Goal: Information Seeking & Learning: Learn about a topic

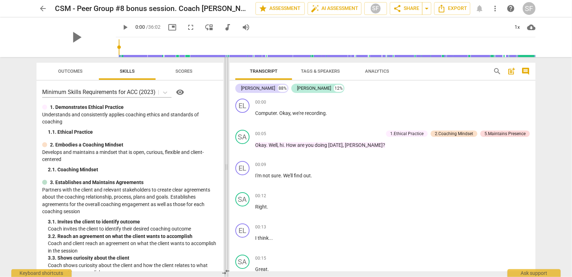
drag, startPoint x: 287, startPoint y: 165, endPoint x: 227, endPoint y: 170, distance: 60.1
click at [227, 170] on span at bounding box center [226, 167] width 4 height 220
click at [243, 117] on span "play_arrow" at bounding box center [243, 117] width 9 height 9
click at [243, 117] on span "pause" at bounding box center [243, 117] width 9 height 9
click at [242, 148] on span "play_arrow" at bounding box center [243, 148] width 9 height 9
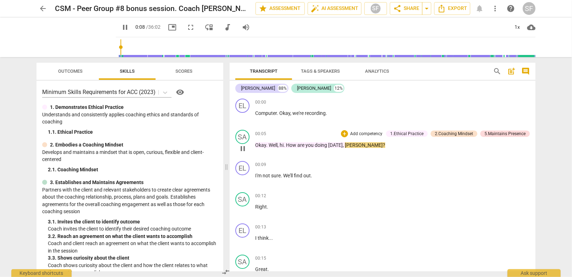
click at [241, 147] on span "pause" at bounding box center [243, 148] width 9 height 9
click at [397, 134] on div "1.Ethical Practice" at bounding box center [406, 133] width 33 height 6
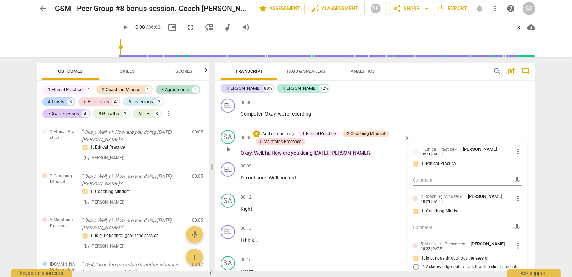
click at [365, 150] on p "Okay . Well , hi . How are you doing [DATE] , [PERSON_NAME] ?" at bounding box center [324, 152] width 166 height 7
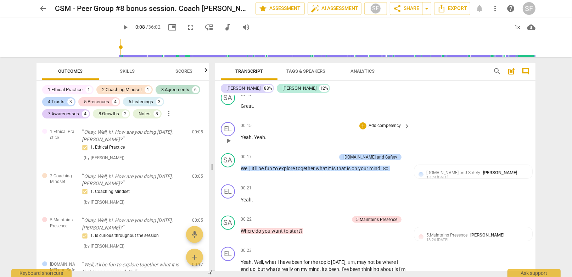
scroll to position [177, 0]
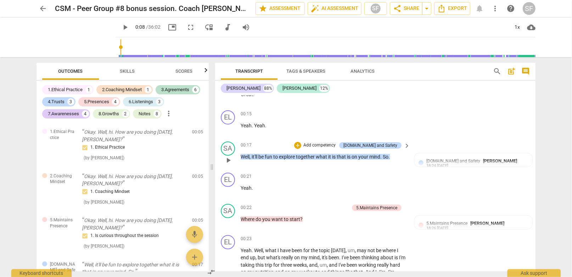
click at [228, 159] on span "play_arrow" at bounding box center [228, 160] width 9 height 9
click at [228, 159] on span "pause" at bounding box center [228, 160] width 9 height 9
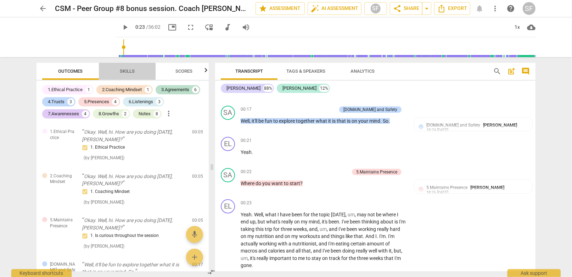
click at [128, 70] on span "Skills" at bounding box center [127, 70] width 15 height 5
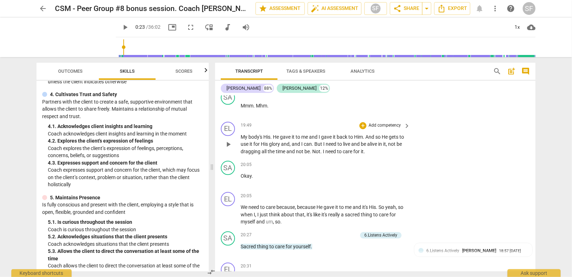
scroll to position [3295, 0]
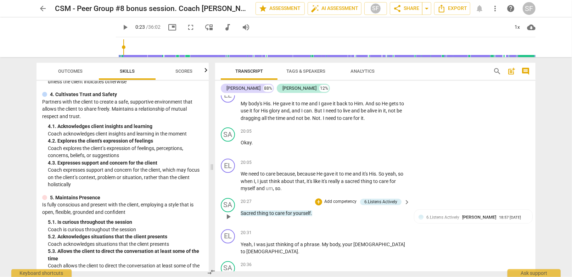
click at [229, 212] on span "play_arrow" at bounding box center [228, 216] width 9 height 9
click at [229, 212] on span "pause" at bounding box center [228, 216] width 9 height 9
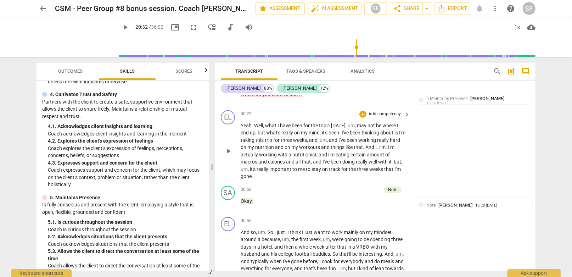
scroll to position [285, 0]
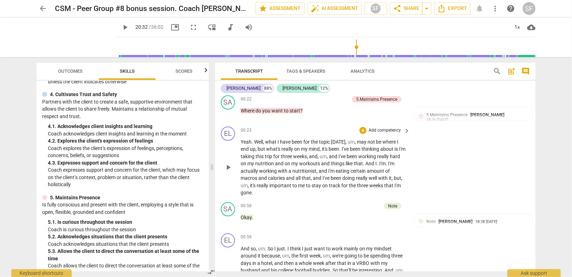
click at [229, 165] on span "play_arrow" at bounding box center [228, 167] width 9 height 9
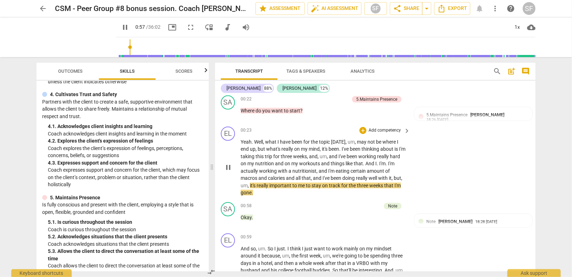
click at [229, 163] on span "pause" at bounding box center [228, 167] width 9 height 9
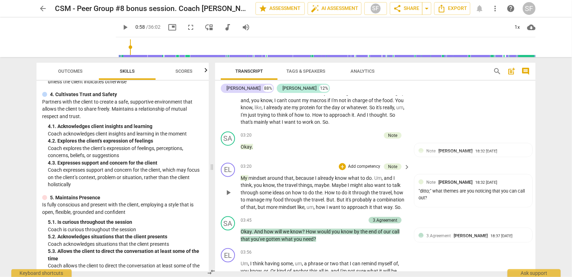
scroll to position [675, 0]
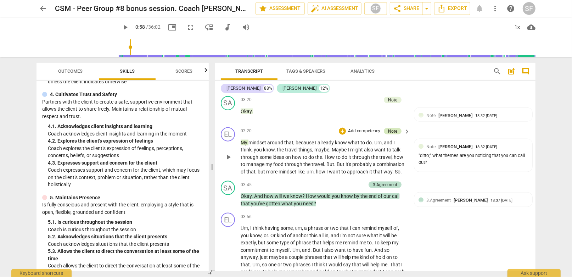
click at [389, 129] on div "Note" at bounding box center [392, 131] width 9 height 6
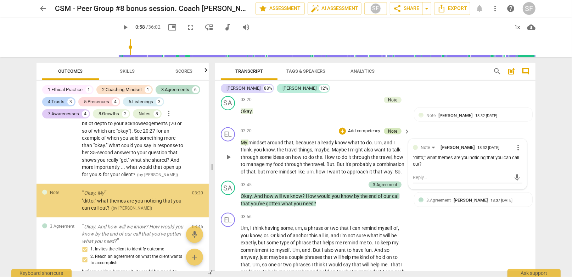
scroll to position [287, 0]
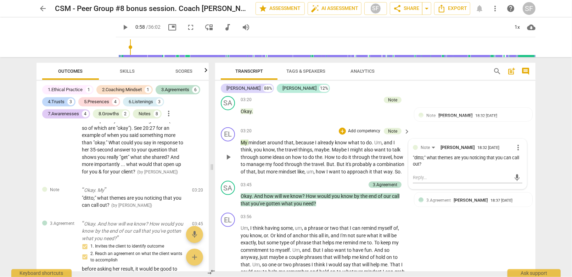
click at [353, 148] on span "might" at bounding box center [357, 150] width 14 height 6
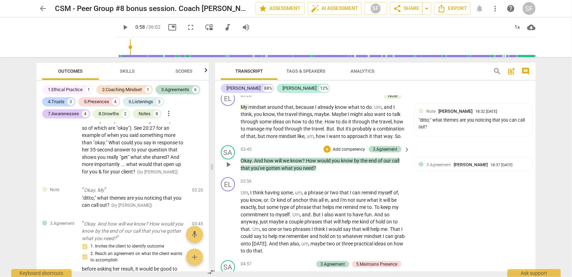
click at [229, 161] on span "play_arrow" at bounding box center [228, 164] width 9 height 9
click at [229, 161] on span "pause" at bounding box center [228, 164] width 9 height 9
click at [123, 71] on span "Skills" at bounding box center [127, 70] width 15 height 5
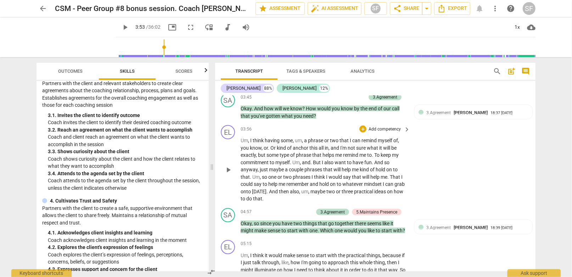
scroll to position [781, 0]
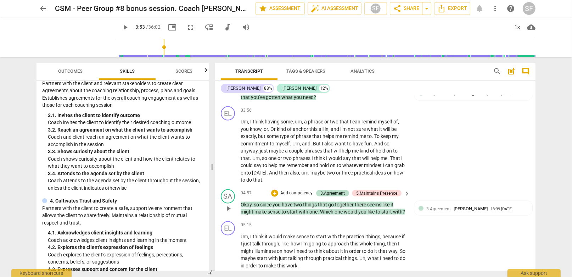
click at [227, 208] on span "play_arrow" at bounding box center [228, 208] width 9 height 9
click at [227, 208] on span "pause" at bounding box center [228, 208] width 9 height 9
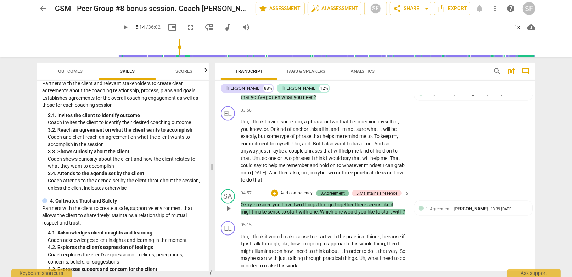
click at [324, 190] on div "3.Agreement" at bounding box center [332, 193] width 24 height 6
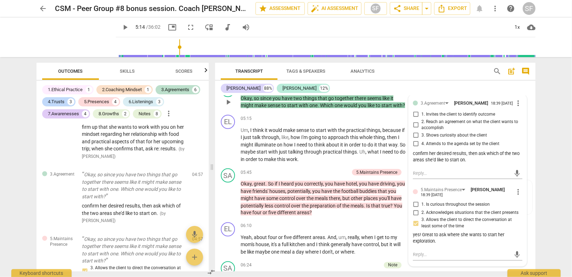
scroll to position [852, 0]
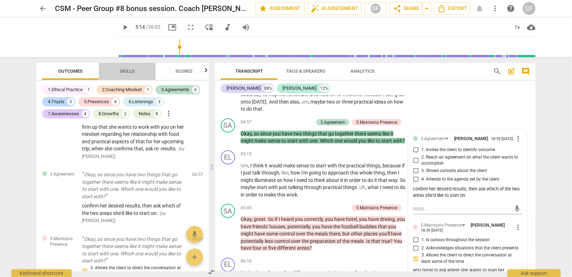
click at [121, 72] on span "Skills" at bounding box center [127, 70] width 15 height 5
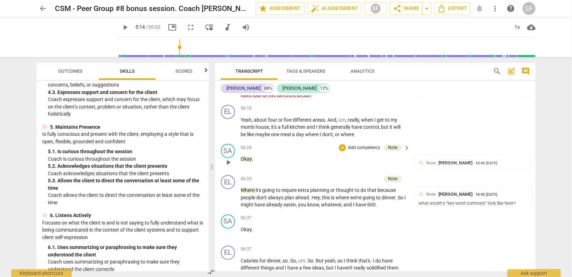
scroll to position [994, 0]
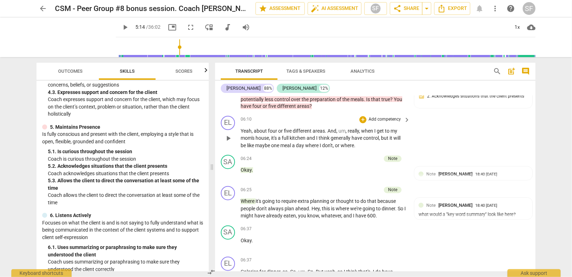
click at [229, 142] on span "play_arrow" at bounding box center [228, 138] width 9 height 9
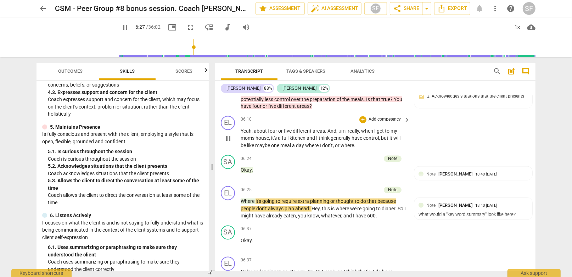
scroll to position [1029, 0]
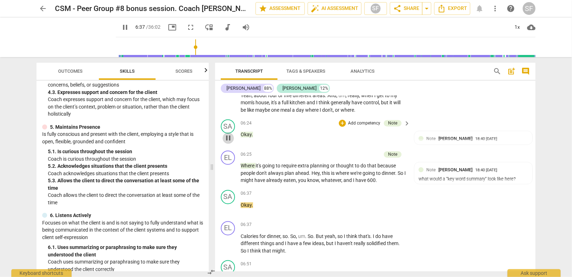
click at [229, 141] on span "pause" at bounding box center [228, 138] width 9 height 9
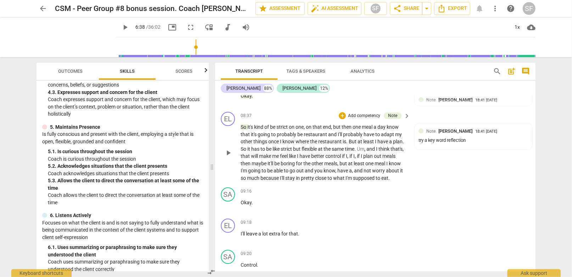
scroll to position [1419, 0]
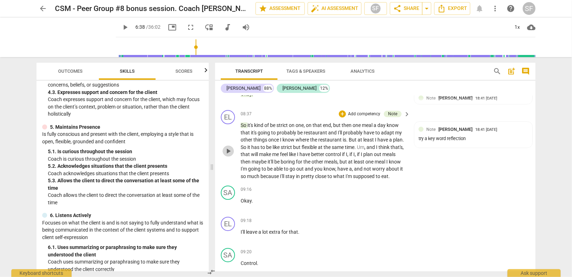
click at [229, 155] on span "play_arrow" at bounding box center [228, 151] width 9 height 9
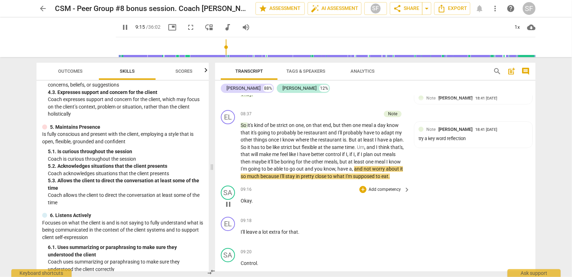
click at [228, 208] on span "pause" at bounding box center [228, 204] width 9 height 9
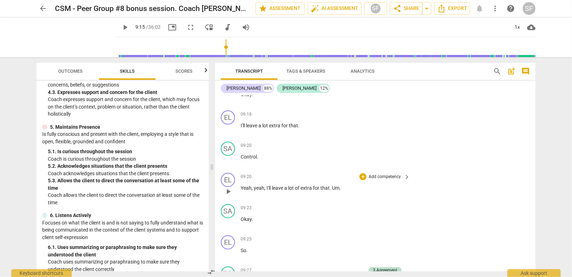
scroll to position [1526, 0]
click at [228, 133] on span "play_arrow" at bounding box center [228, 129] width 9 height 9
click at [227, 133] on span "pause" at bounding box center [228, 129] width 9 height 9
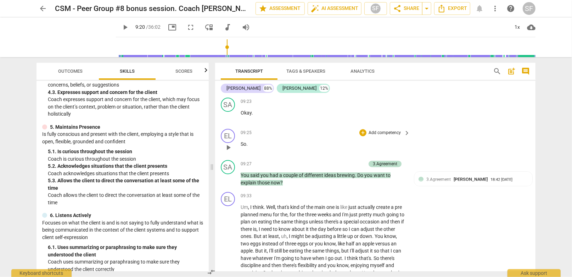
scroll to position [1667, 0]
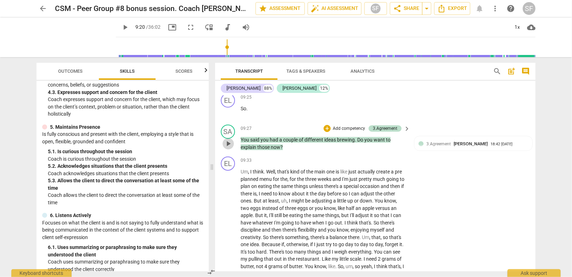
click at [226, 148] on span "play_arrow" at bounding box center [228, 143] width 9 height 9
click at [226, 148] on span "pause" at bounding box center [228, 143] width 9 height 9
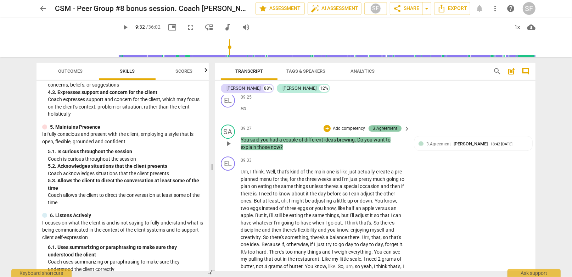
click at [377, 131] on div "3.Agreement" at bounding box center [385, 128] width 24 height 6
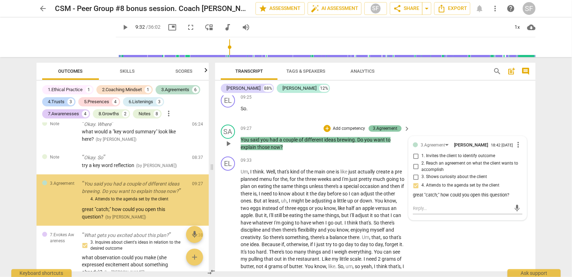
scroll to position [716, 0]
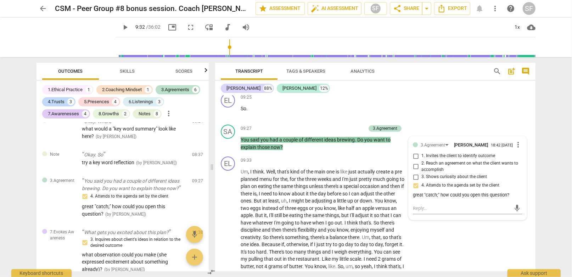
click at [126, 71] on span "Skills" at bounding box center [127, 70] width 15 height 5
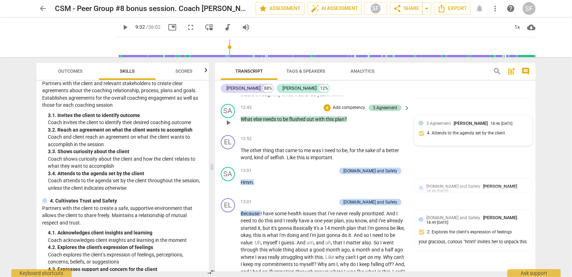
scroll to position [2234, 0]
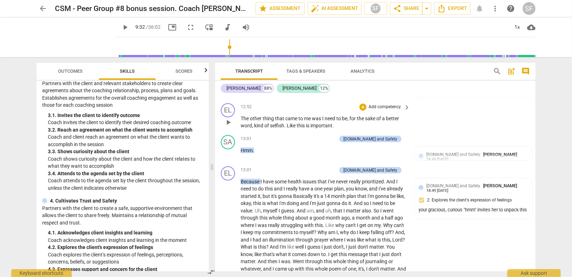
click at [227, 127] on span "play_arrow" at bounding box center [228, 122] width 9 height 9
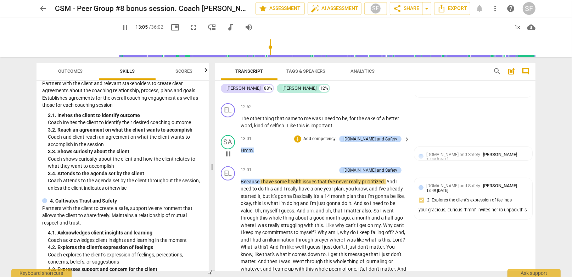
click at [229, 158] on span "pause" at bounding box center [228, 154] width 9 height 9
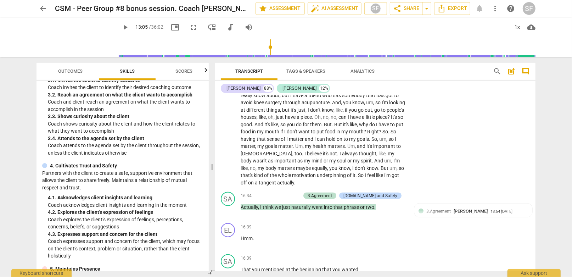
scroll to position [2589, 0]
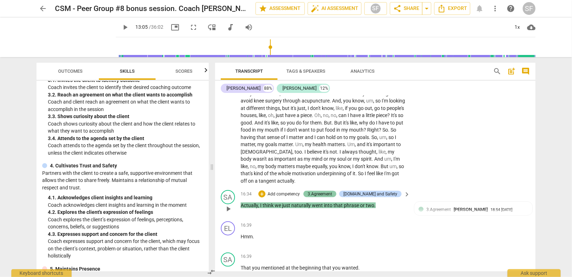
click at [332, 197] on div "3.Agreement" at bounding box center [320, 194] width 24 height 6
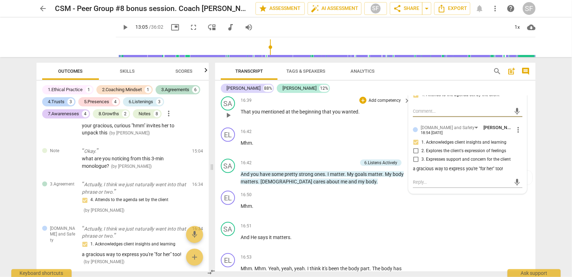
scroll to position [2753, 0]
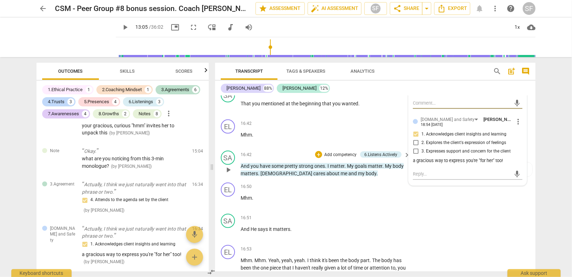
click at [229, 174] on span "play_arrow" at bounding box center [228, 169] width 9 height 9
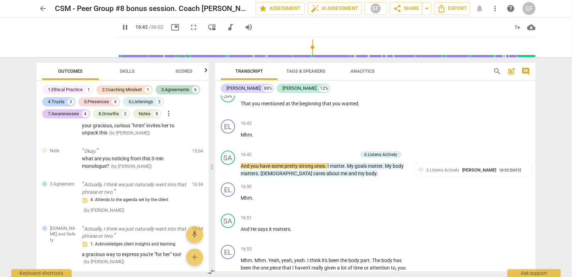
click at [125, 68] on span "Skills" at bounding box center [127, 70] width 15 height 5
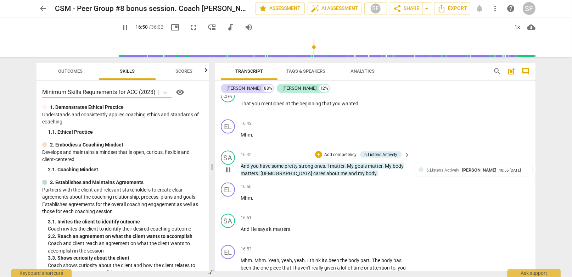
click at [229, 172] on span "pause" at bounding box center [228, 169] width 9 height 9
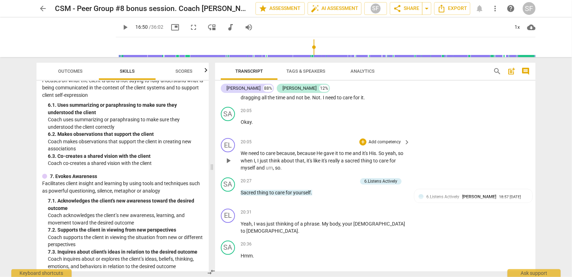
scroll to position [3320, 0]
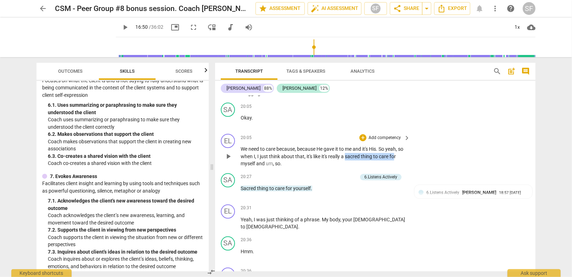
drag, startPoint x: 353, startPoint y: 146, endPoint x: 402, endPoint y: 147, distance: 48.6
click at [402, 147] on p "We need to care because , because He gave it to me and it's His . So yeah , so …" at bounding box center [324, 156] width 166 height 22
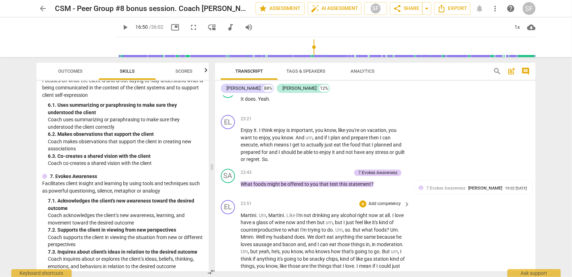
scroll to position [3816, 0]
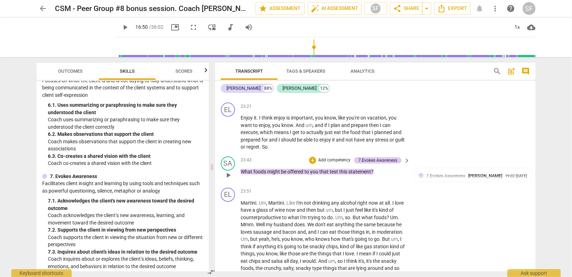
click at [230, 171] on span "play_arrow" at bounding box center [228, 175] width 9 height 9
click at [230, 171] on span "pause" at bounding box center [228, 175] width 9 height 9
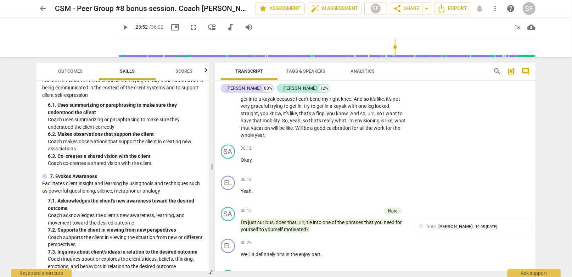
scroll to position [4737, 0]
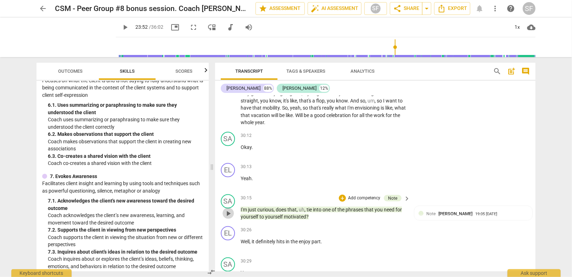
click at [229, 209] on span "play_arrow" at bounding box center [228, 213] width 9 height 9
click at [229, 209] on span "pause" at bounding box center [228, 213] width 9 height 9
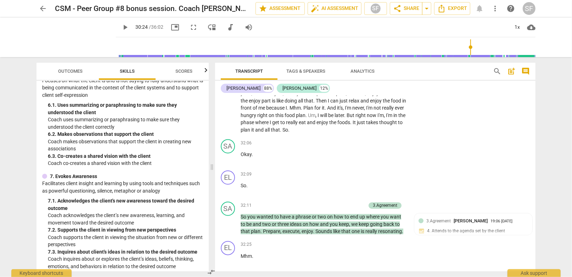
scroll to position [5092, 0]
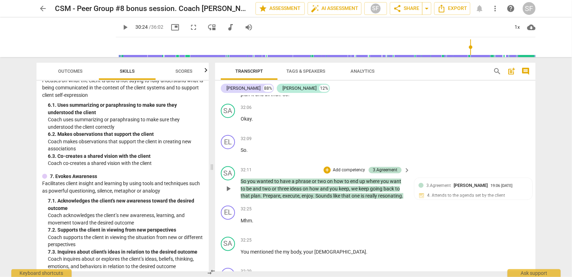
click at [228, 185] on span "play_arrow" at bounding box center [228, 189] width 9 height 9
click at [228, 185] on span "pause" at bounding box center [228, 189] width 9 height 9
type input "1945"
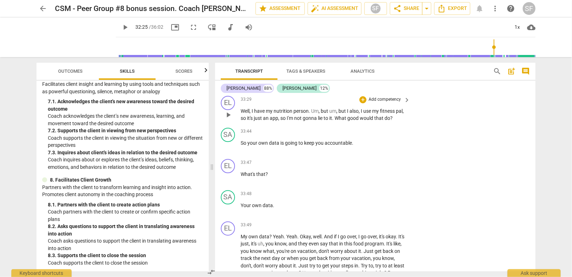
scroll to position [5278, 0]
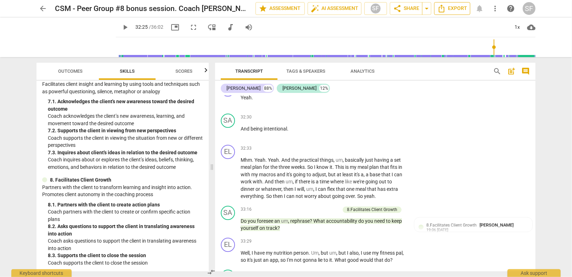
click at [447, 9] on span "Export" at bounding box center [452, 8] width 30 height 9
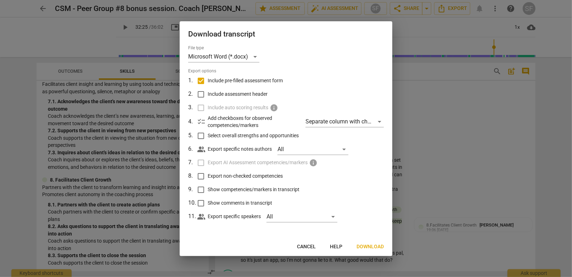
click at [306, 248] on span "Cancel" at bounding box center [306, 246] width 19 height 7
